Goal: Task Accomplishment & Management: Use online tool/utility

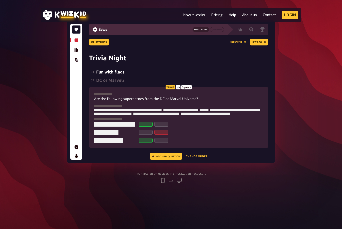
scroll to position [144, 0]
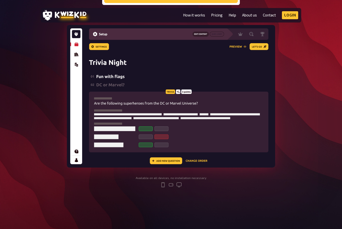
click at [237, 128] on img at bounding box center [171, 96] width 208 height 143
click at [164, 162] on img at bounding box center [171, 96] width 208 height 143
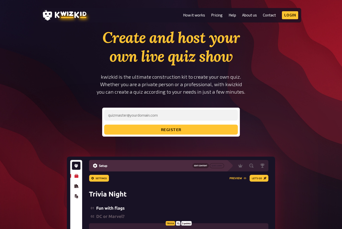
scroll to position [0, 0]
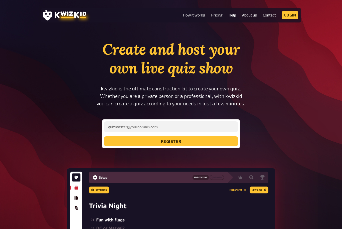
click at [195, 17] on link "How it works" at bounding box center [194, 15] width 22 height 4
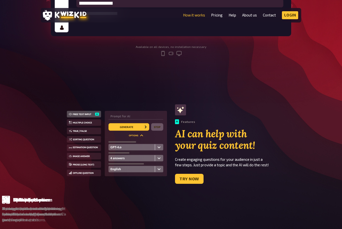
scroll to position [214, 0]
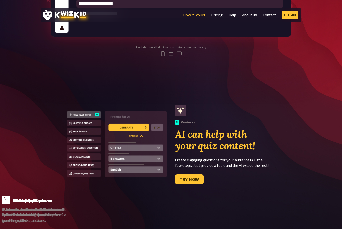
click at [130, 123] on img at bounding box center [117, 145] width 100 height 67
click at [189, 181] on link "Try now" at bounding box center [189, 180] width 29 height 10
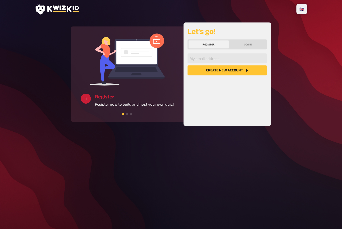
click at [248, 49] on button "Log in" at bounding box center [248, 45] width 37 height 8
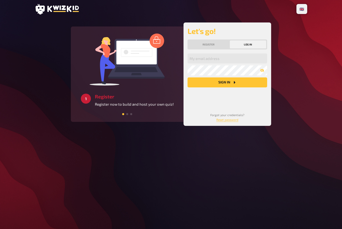
click at [210, 48] on button "Register" at bounding box center [208, 45] width 40 height 8
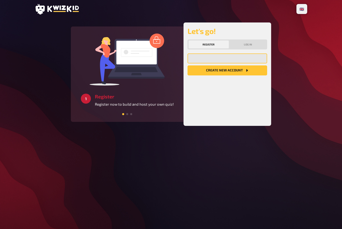
click at [247, 58] on input "email" at bounding box center [227, 59] width 80 height 10
click at [237, 75] on button "Create new account" at bounding box center [227, 71] width 80 height 10
click at [235, 70] on button "Create new account" at bounding box center [227, 71] width 80 height 10
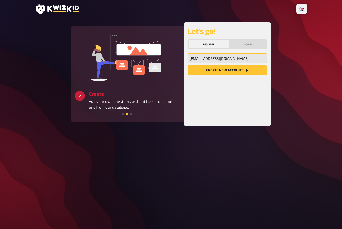
type input "raavikulkarni1@gmail.com"
click at [253, 72] on button "Create new account" at bounding box center [227, 71] width 80 height 10
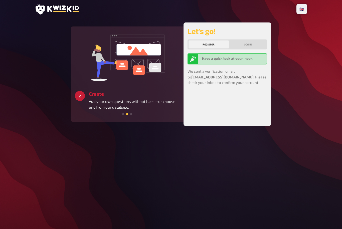
click at [245, 58] on b "Have a quick look at your inbox" at bounding box center [227, 59] width 51 height 4
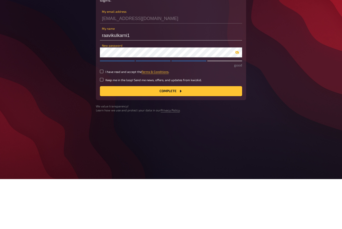
click at [237, 101] on icon "button" at bounding box center [237, 103] width 4 height 4
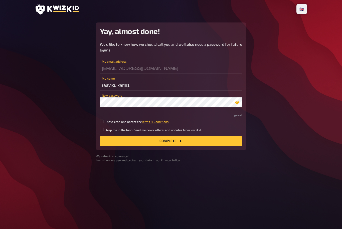
click at [239, 101] on button "button" at bounding box center [237, 103] width 10 height 4
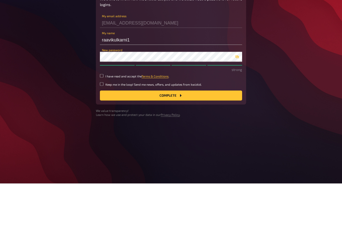
click at [202, 136] on button "Complete" at bounding box center [171, 141] width 142 height 10
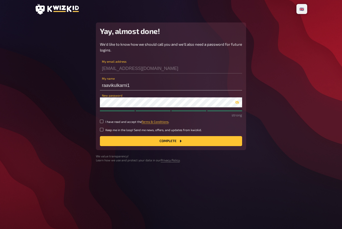
click at [103, 120] on input "I have read and accept the Terms & Conditions ." at bounding box center [102, 122] width 4 height 4
checkbox input "true"
click at [159, 120] on link "Terms & Conditions" at bounding box center [154, 122] width 27 height 4
click at [119, 136] on button "Complete" at bounding box center [171, 141] width 142 height 10
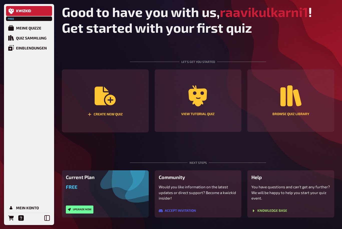
click at [136, 105] on div "Create new quiz" at bounding box center [105, 101] width 87 height 63
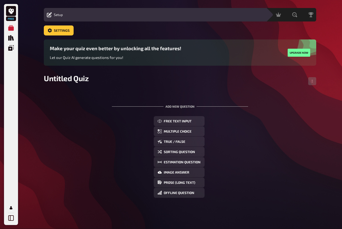
scroll to position [16, 0]
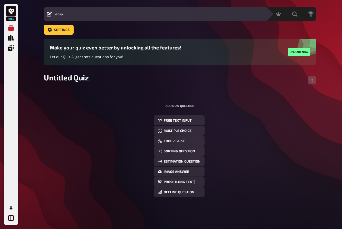
click at [194, 116] on button "Free Text Input" at bounding box center [179, 121] width 51 height 10
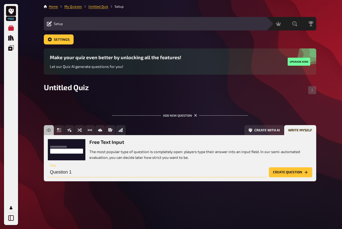
click at [110, 168] on input "Question 1" at bounding box center [157, 173] width 219 height 10
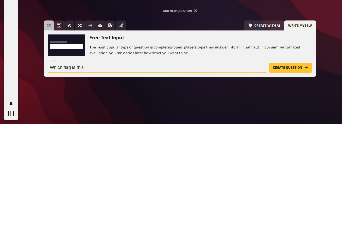
type input "Which flag is this?"
click at [268, 125] on button "Create with AI" at bounding box center [264, 130] width 40 height 10
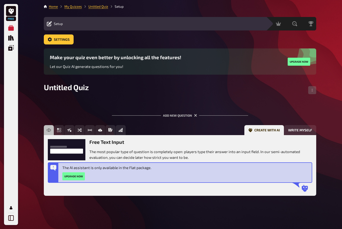
click at [302, 125] on button "Write myself" at bounding box center [300, 130] width 32 height 10
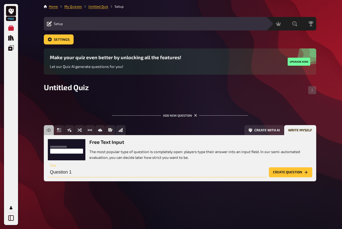
click at [243, 168] on input "Question 1" at bounding box center [157, 173] width 219 height 10
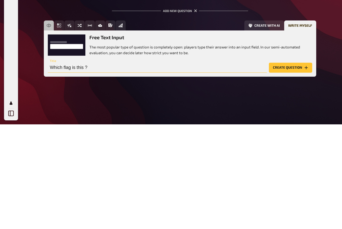
type input "Which flag is this ?"
click at [283, 168] on button "Create question" at bounding box center [290, 173] width 43 height 10
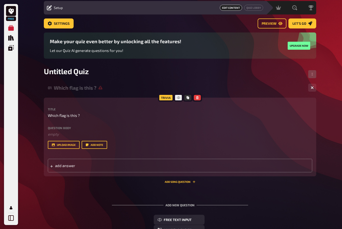
scroll to position [0, 0]
click at [65, 147] on button "upload image" at bounding box center [64, 145] width 32 height 8
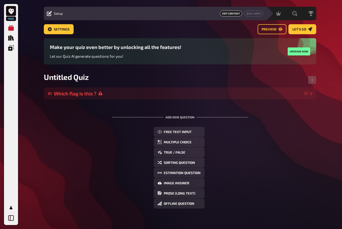
scroll to position [11, 0]
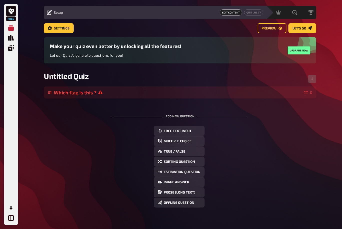
click at [259, 96] on div "Which flag is this ?" at bounding box center [178, 93] width 248 height 6
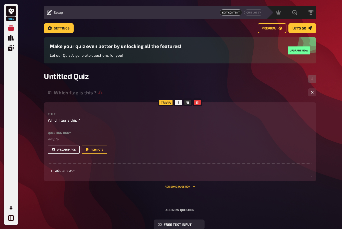
click at [72, 149] on button "upload image" at bounding box center [64, 150] width 32 height 8
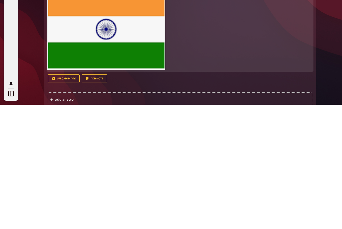
scroll to position [49, 0]
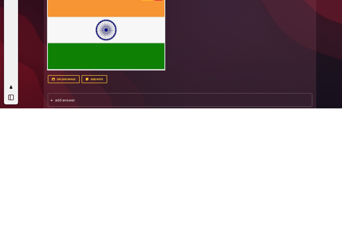
click at [120, 214] on div "add answer" at bounding box center [180, 221] width 264 height 14
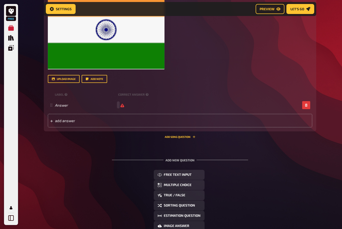
click at [121, 119] on span "add answer" at bounding box center [94, 121] width 78 height 5
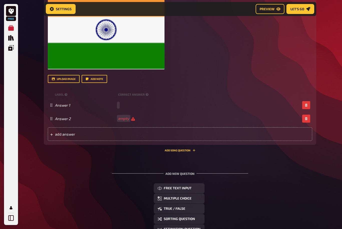
scroll to position [170, 0]
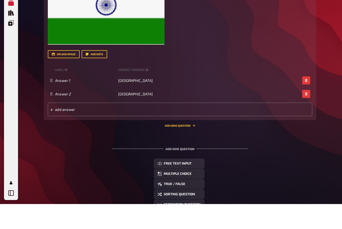
click at [149, 128] on div "add answer" at bounding box center [180, 135] width 264 height 14
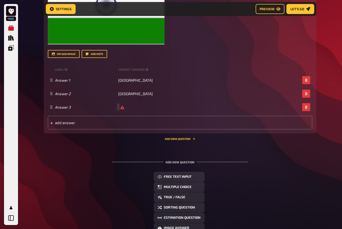
click at [114, 108] on div "Answer 3" at bounding box center [180, 108] width 264 height 14
click at [208, 74] on div "Answer 1 [GEOGRAPHIC_DATA]" at bounding box center [180, 81] width 264 height 14
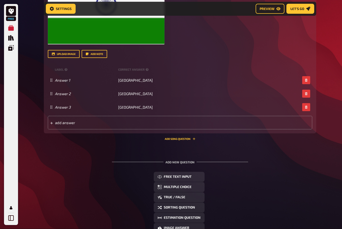
click at [155, 83] on div "Answer 1 [GEOGRAPHIC_DATA]" at bounding box center [180, 81] width 264 height 14
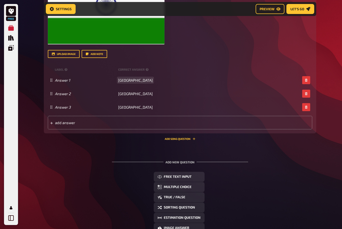
click at [121, 78] on span "[GEOGRAPHIC_DATA]" at bounding box center [135, 80] width 35 height 5
click at [149, 80] on div "Answer 1 [GEOGRAPHIC_DATA]" at bounding box center [180, 81] width 264 height 14
click at [304, 108] on button "button" at bounding box center [306, 107] width 8 height 8
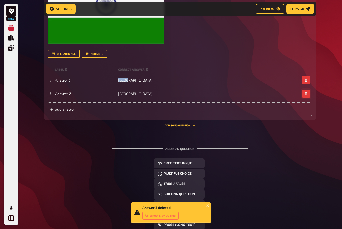
click at [306, 94] on button "button" at bounding box center [306, 94] width 8 height 8
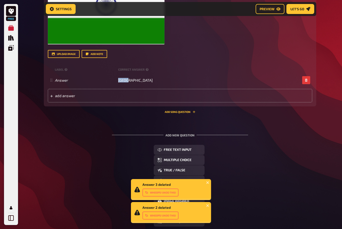
click at [298, 10] on span "Let's go" at bounding box center [297, 9] width 14 height 4
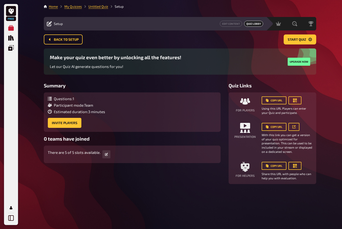
click at [299, 40] on span "Start Quiz" at bounding box center [296, 40] width 19 height 4
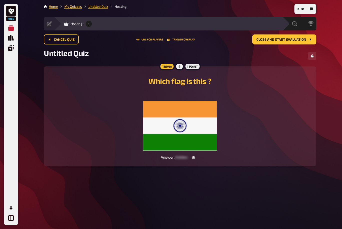
click at [192, 158] on icon "button" at bounding box center [193, 157] width 4 height 3
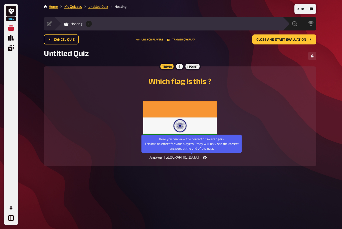
click at [203, 159] on icon "button" at bounding box center [205, 157] width 4 height 3
click at [303, 40] on span "Close and start evaluation" at bounding box center [281, 40] width 50 height 4
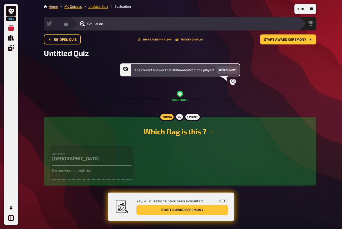
click at [311, 42] on button "Start award ceremony" at bounding box center [288, 40] width 56 height 10
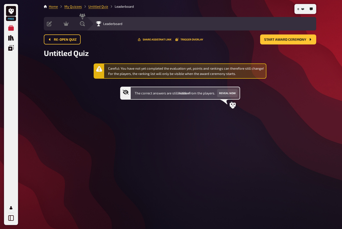
click at [306, 42] on button "Start award ceremony" at bounding box center [288, 40] width 56 height 10
click at [292, 39] on span "Start award ceremony" at bounding box center [285, 40] width 42 height 4
click at [308, 39] on icon "Start award ceremony" at bounding box center [310, 40] width 4 height 4
click at [311, 44] on button "Start award ceremony" at bounding box center [288, 40] width 56 height 10
click at [280, 43] on button "Start award ceremony" at bounding box center [288, 40] width 56 height 10
